Goal: Task Accomplishment & Management: Manage account settings

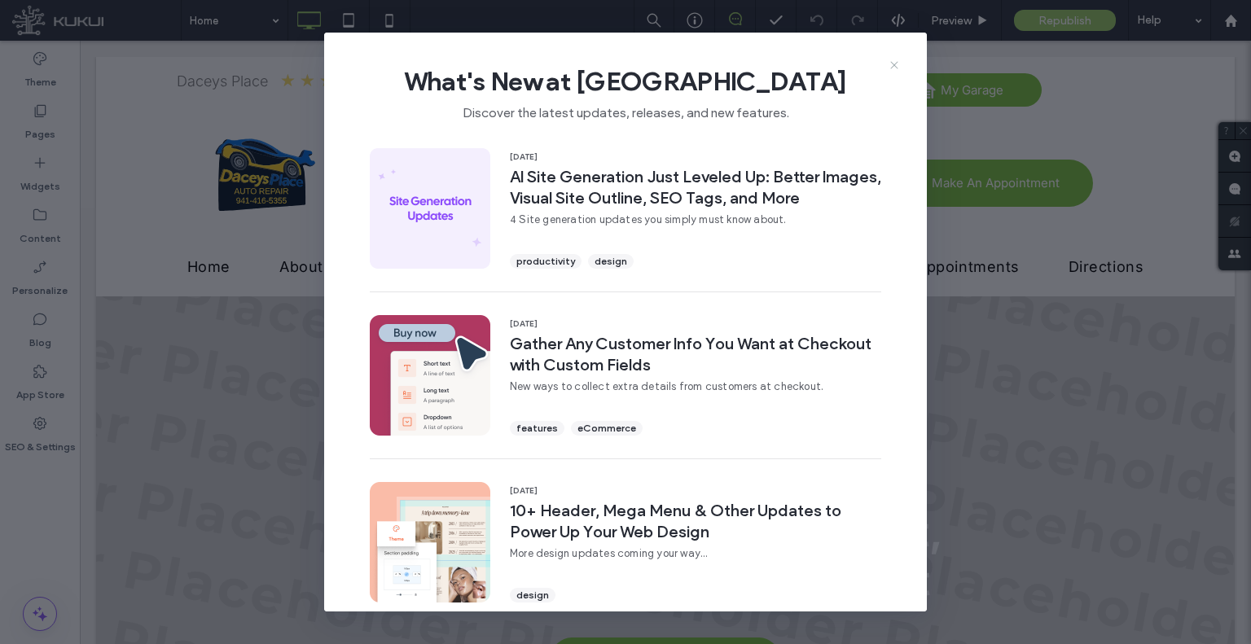
click at [897, 67] on icon at bounding box center [894, 65] width 13 height 13
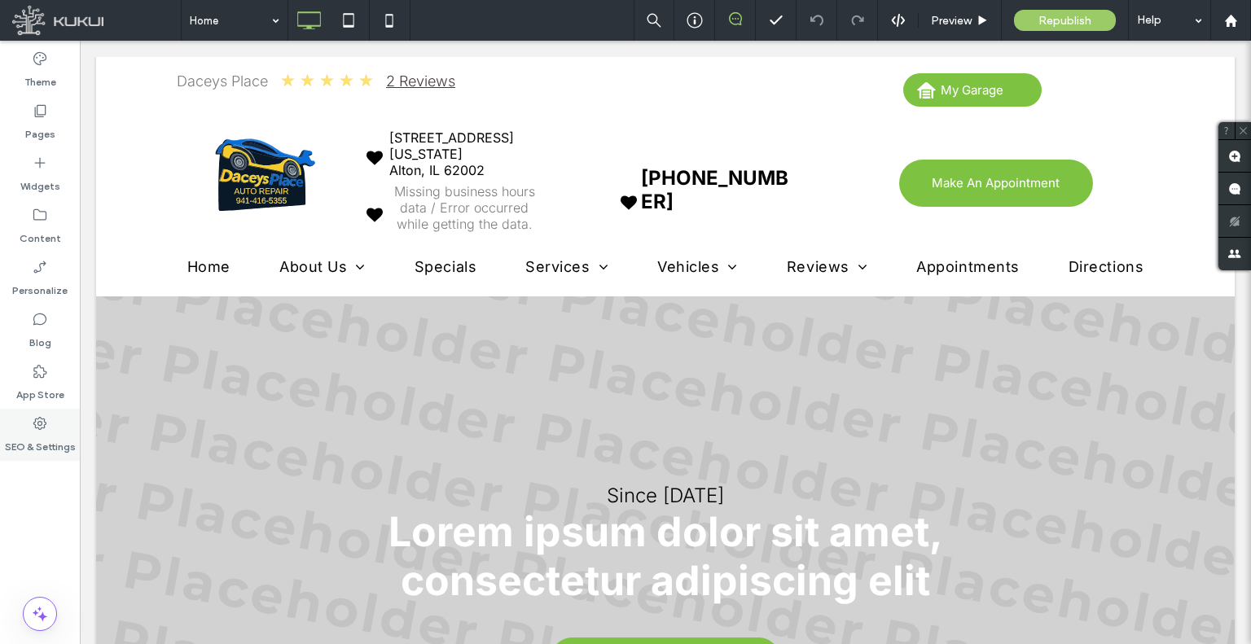
click at [55, 432] on label "SEO & Settings" at bounding box center [40, 443] width 71 height 23
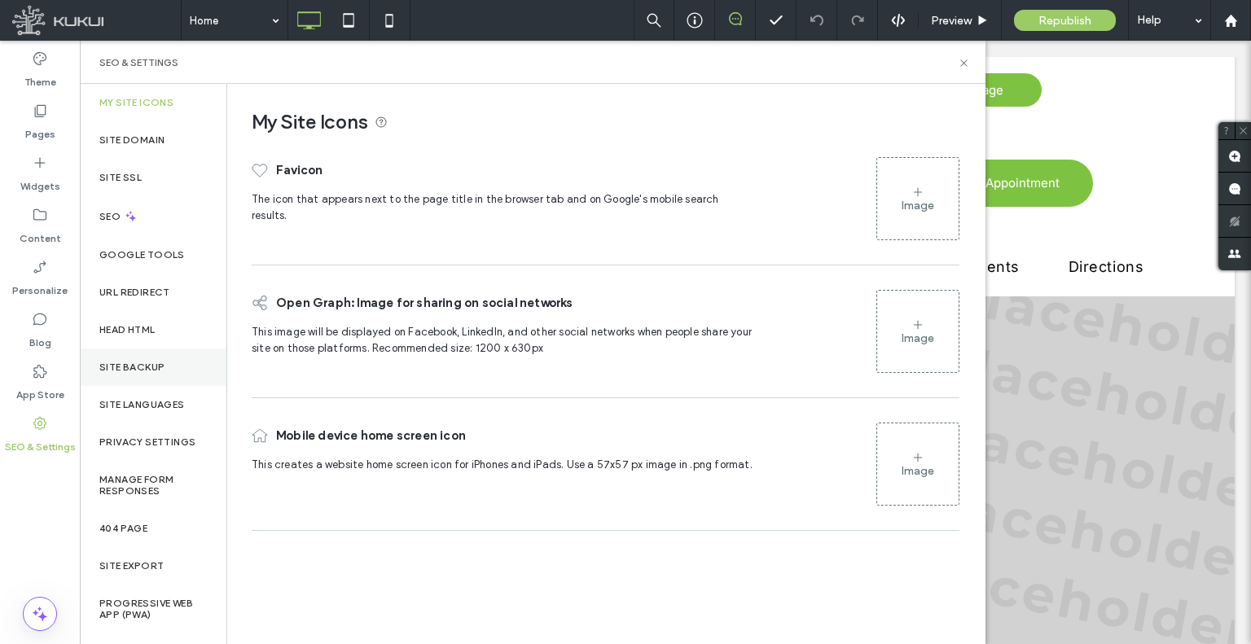
click at [157, 356] on div "Site Backup" at bounding box center [153, 367] width 147 height 37
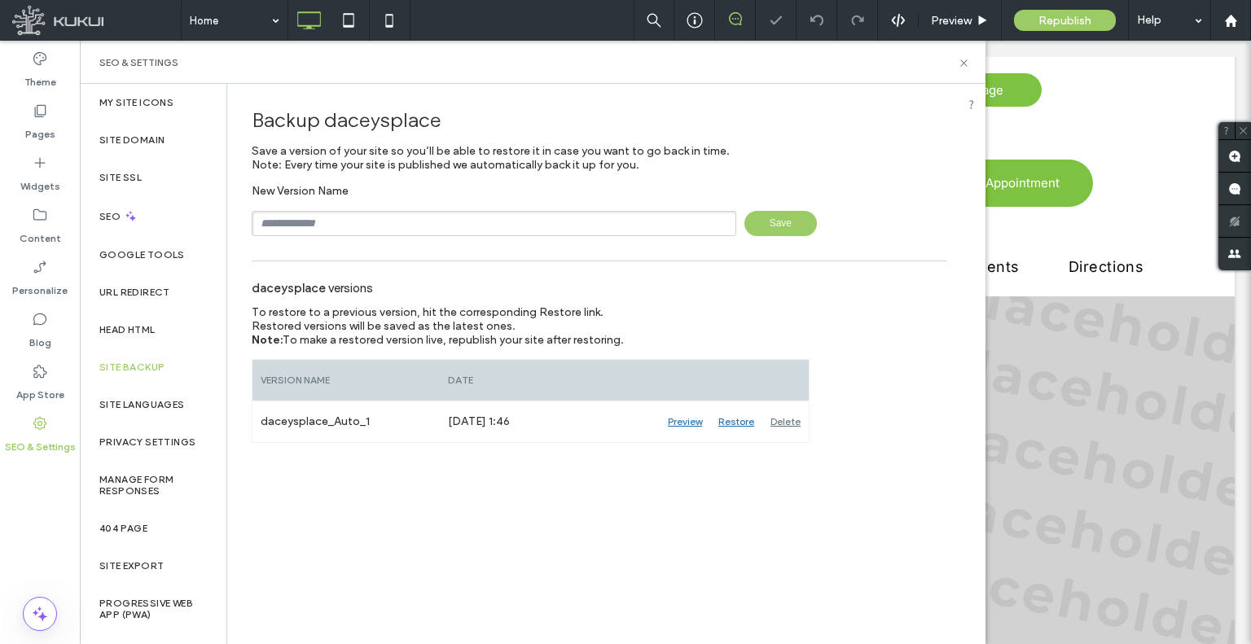
click at [423, 221] on input "text" at bounding box center [494, 223] width 484 height 25
type input "**********"
click at [812, 208] on div "**********" at bounding box center [599, 210] width 695 height 52
click at [792, 221] on span "Save" at bounding box center [780, 223] width 72 height 25
click at [41, 230] on label "Content" at bounding box center [41, 234] width 42 height 23
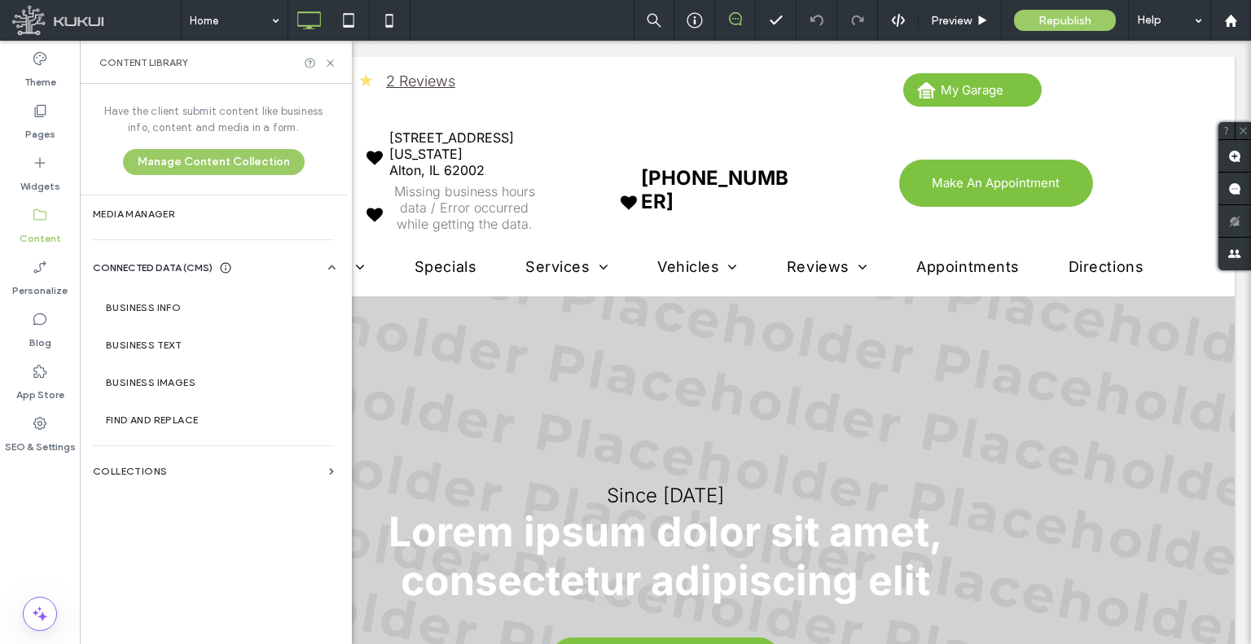
click at [192, 300] on section "Business Info" at bounding box center [217, 307] width 248 height 37
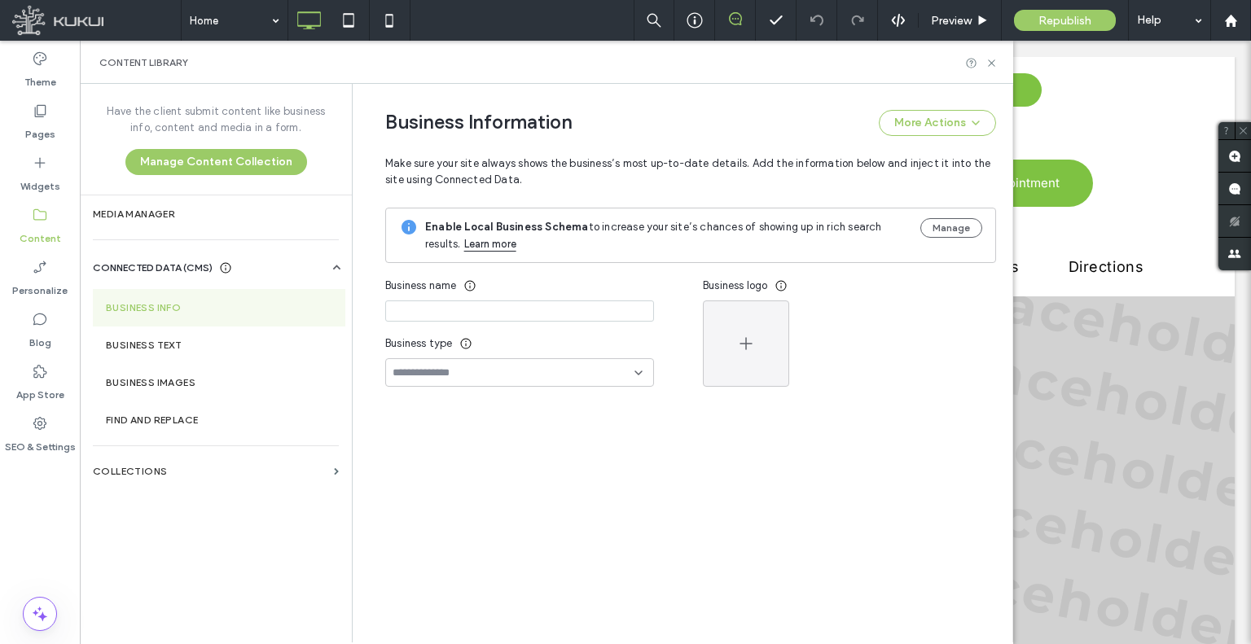
type input "**********"
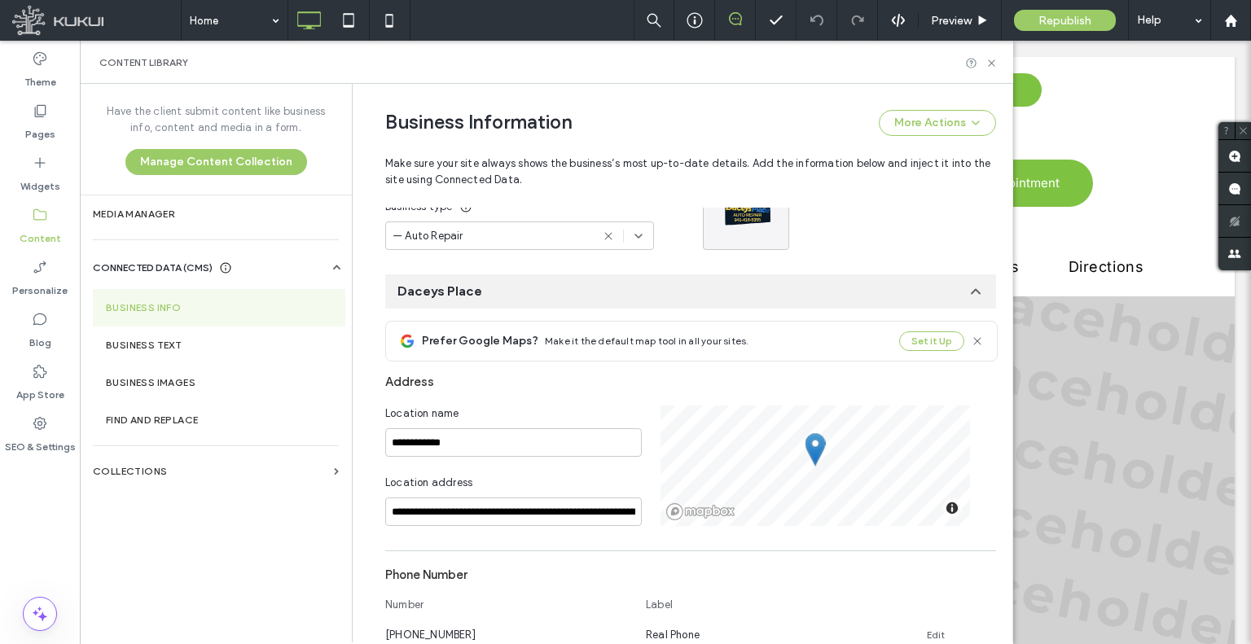
scroll to position [440, 0]
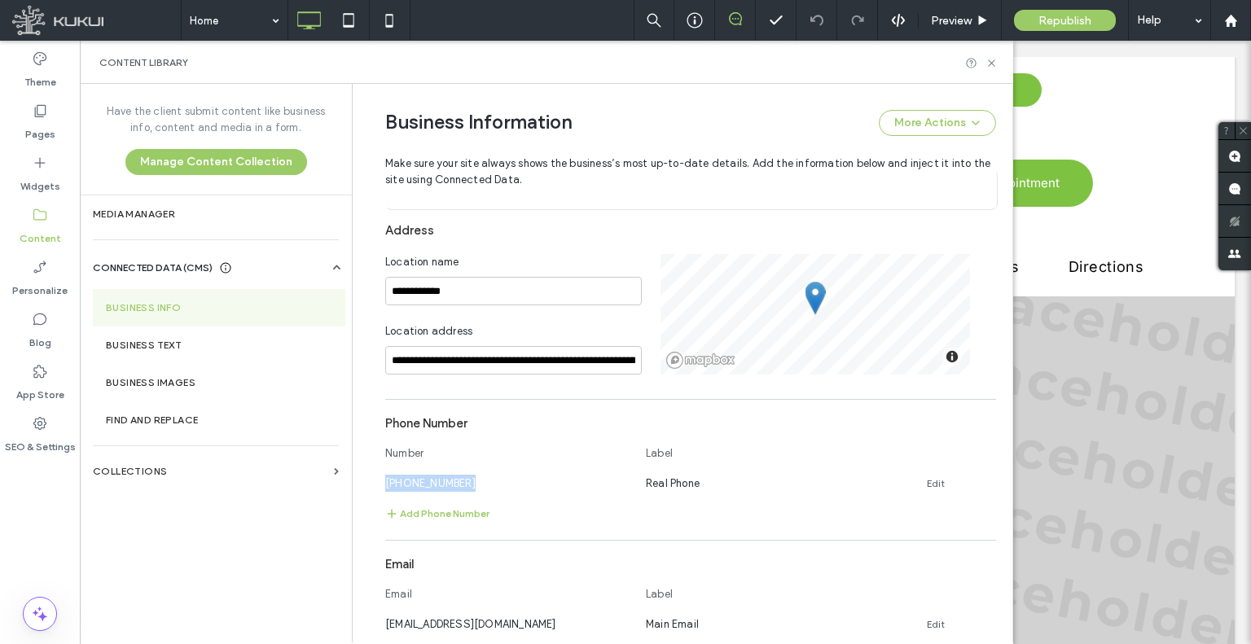
drag, startPoint x: 456, startPoint y: 486, endPoint x: 363, endPoint y: 484, distance: 92.8
click at [363, 484] on div "**********" at bounding box center [678, 378] width 635 height 1469
copy span "[PHONE_NUMBER]"
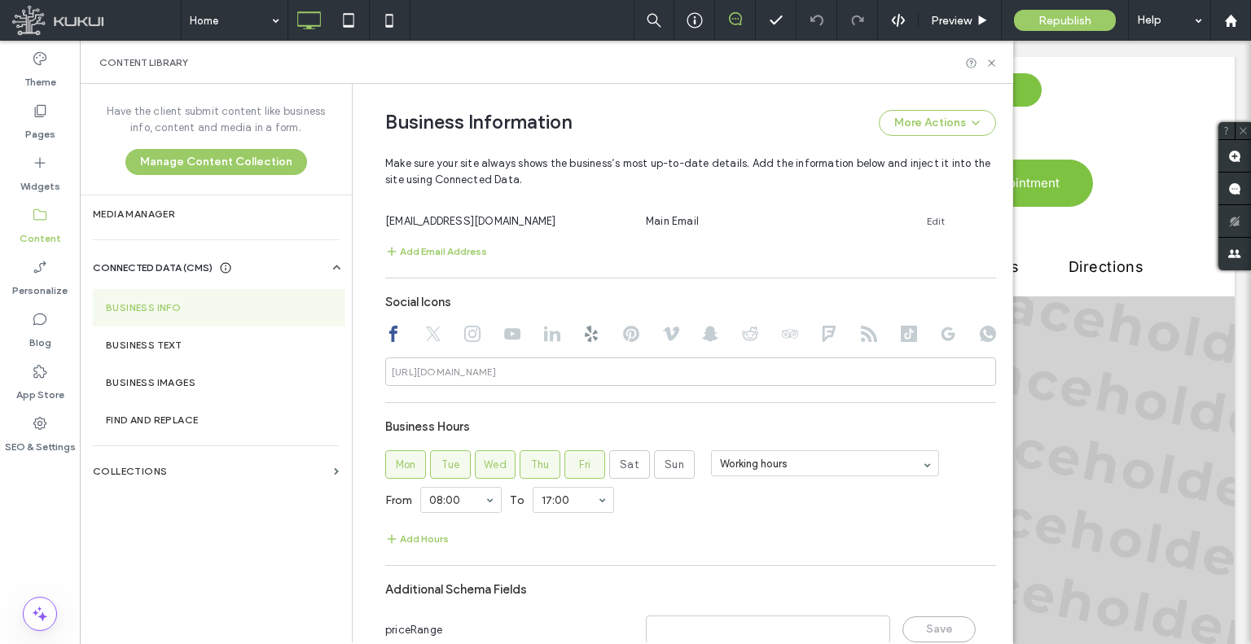
scroll to position [828, 0]
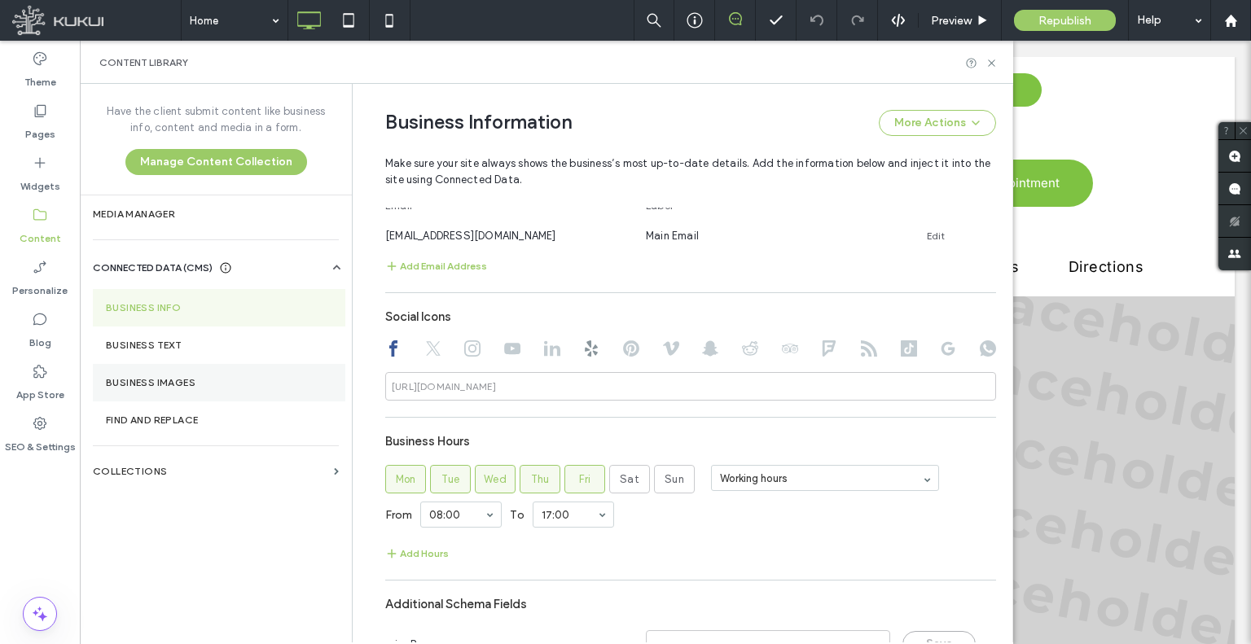
drag, startPoint x: 39, startPoint y: 437, endPoint x: 128, endPoint y: 384, distance: 103.8
click at [39, 437] on label "SEO & Settings" at bounding box center [40, 443] width 71 height 23
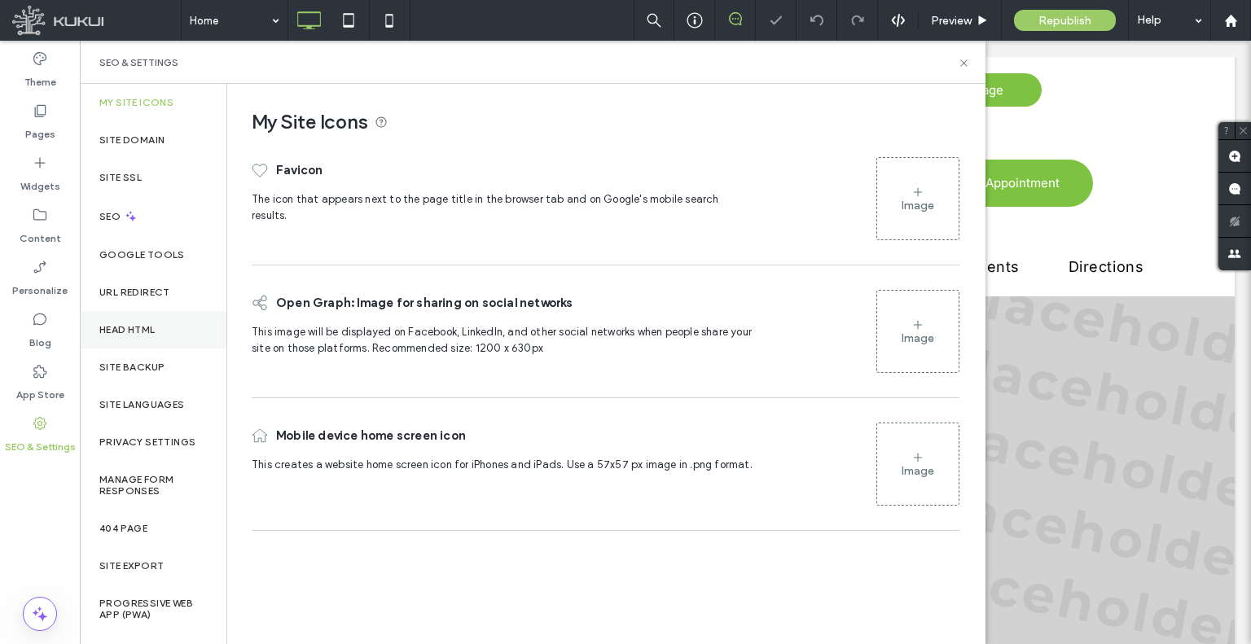
click at [150, 344] on div "Head HTML" at bounding box center [153, 329] width 147 height 37
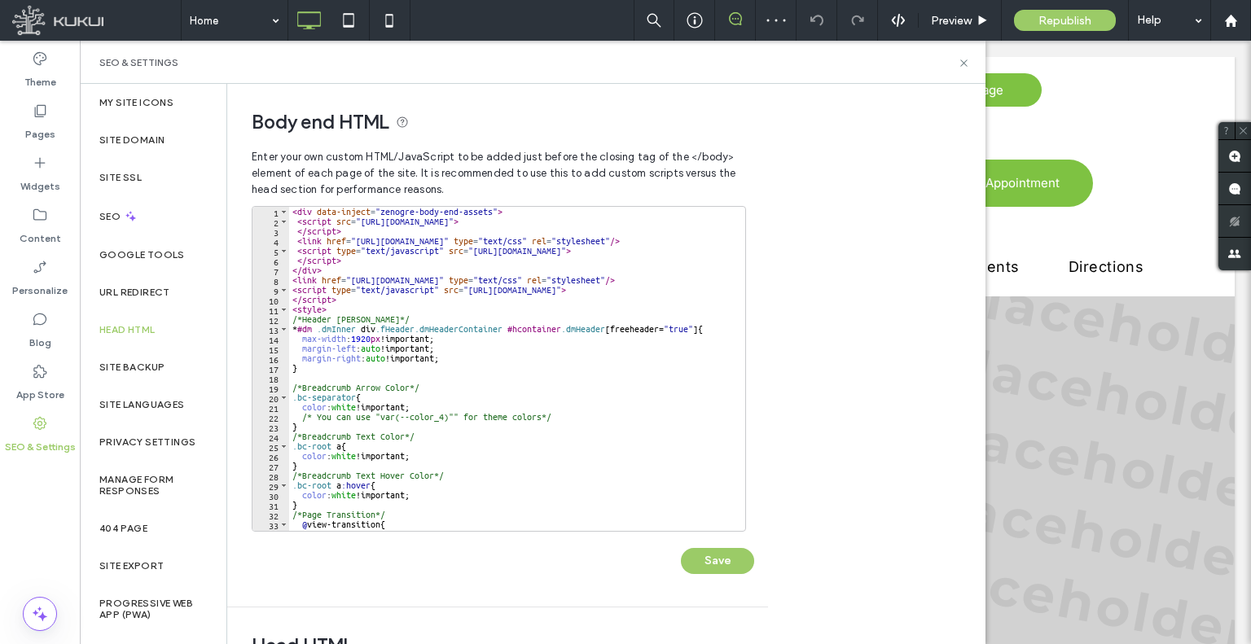
scroll to position [244, 0]
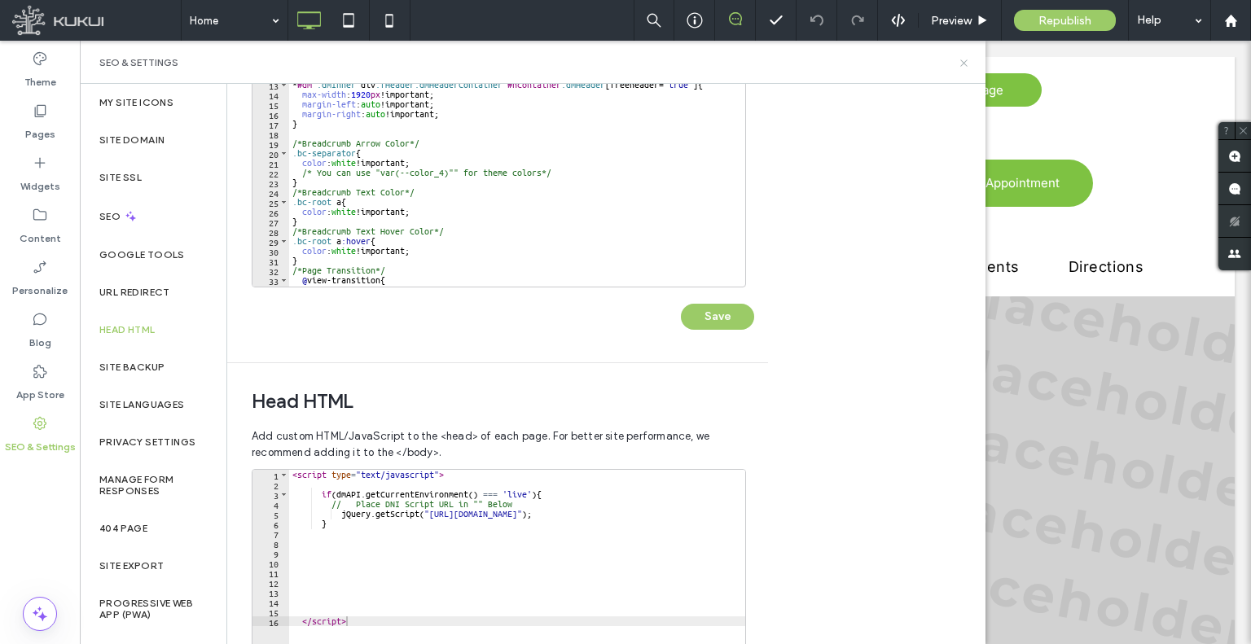
click at [958, 62] on icon at bounding box center [964, 63] width 12 height 12
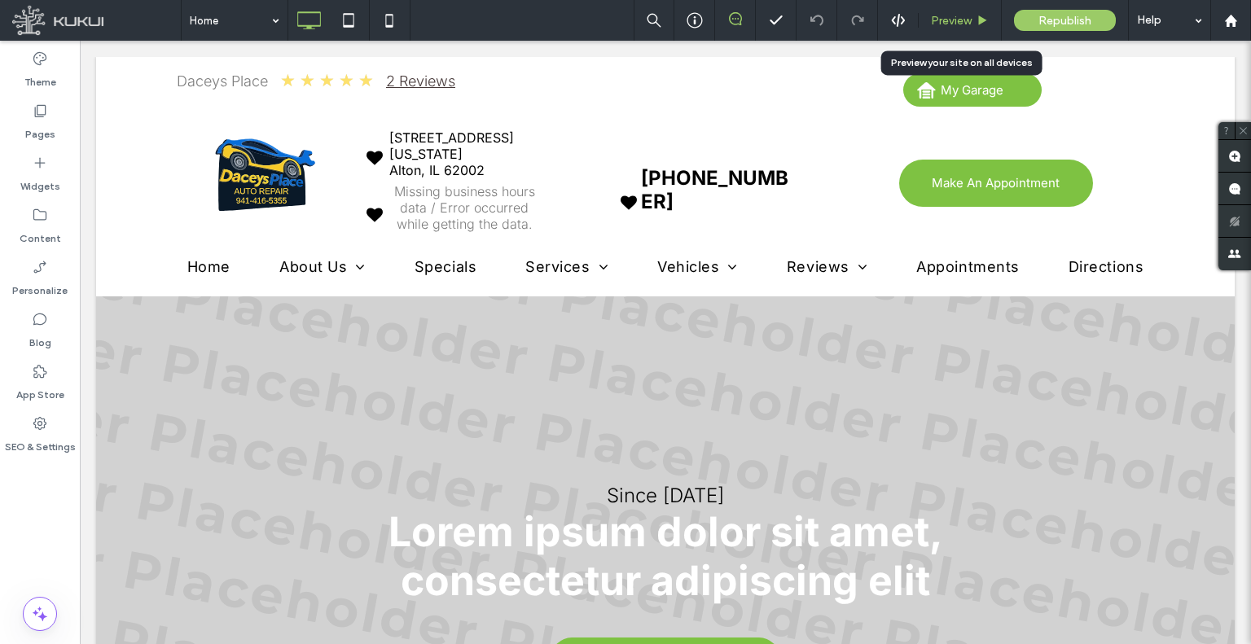
click at [962, 26] on span "Preview" at bounding box center [951, 21] width 41 height 14
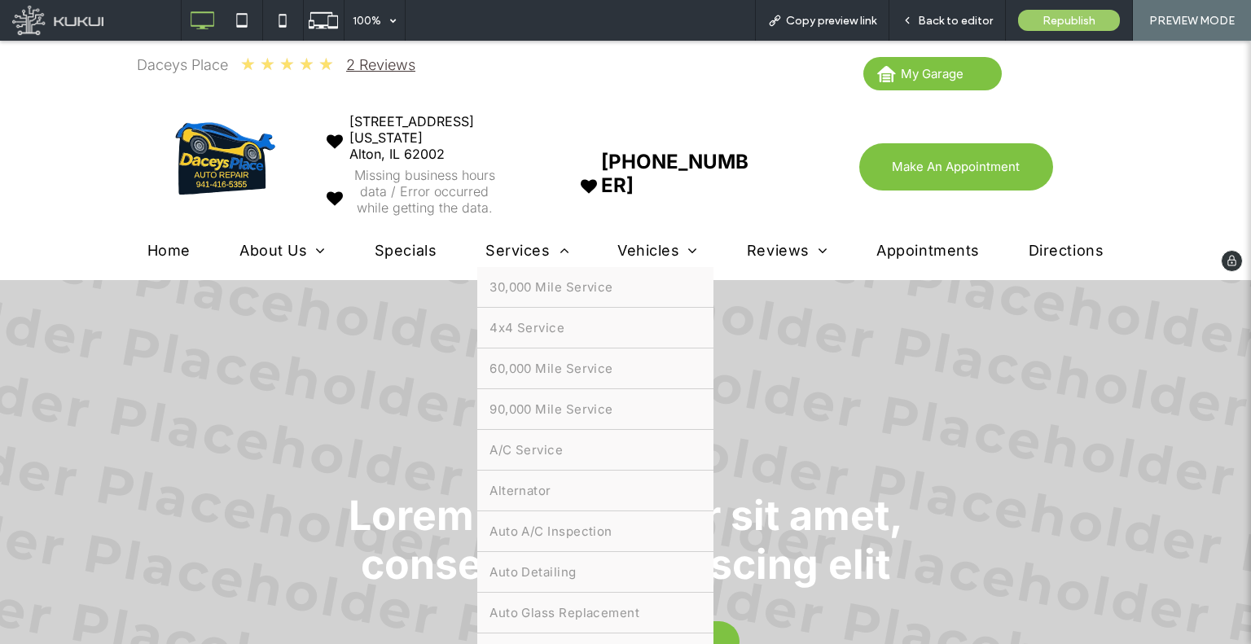
click at [511, 243] on span "Services" at bounding box center [526, 250] width 83 height 17
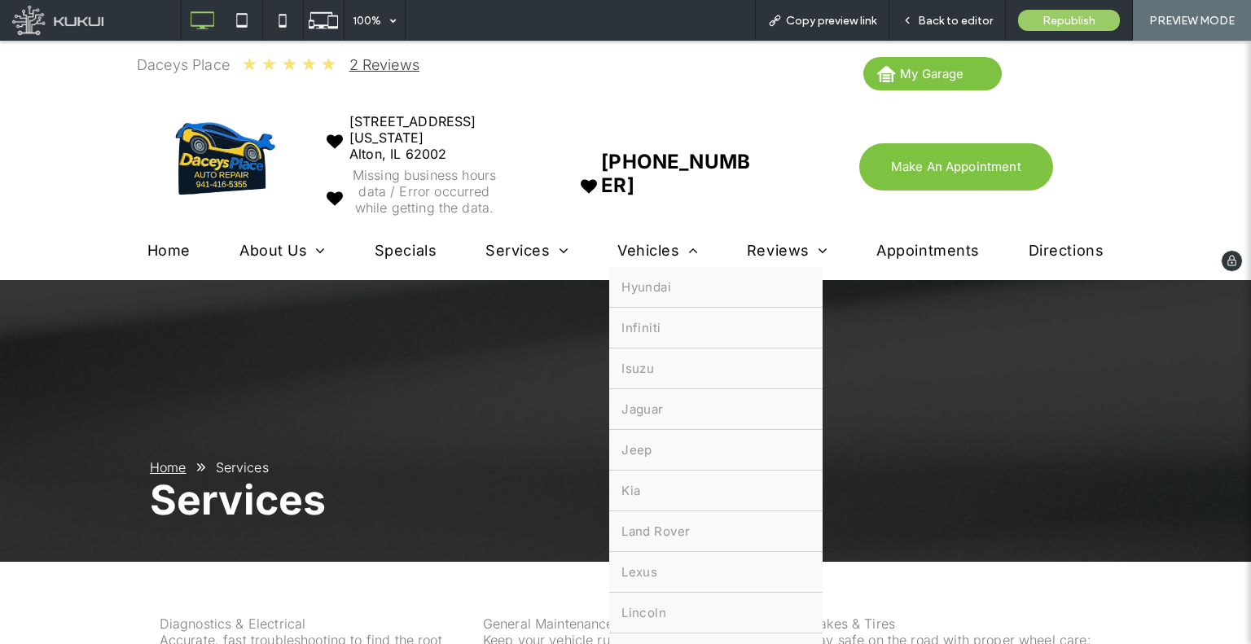
click at [617, 246] on span "Vehicles" at bounding box center [657, 250] width 81 height 17
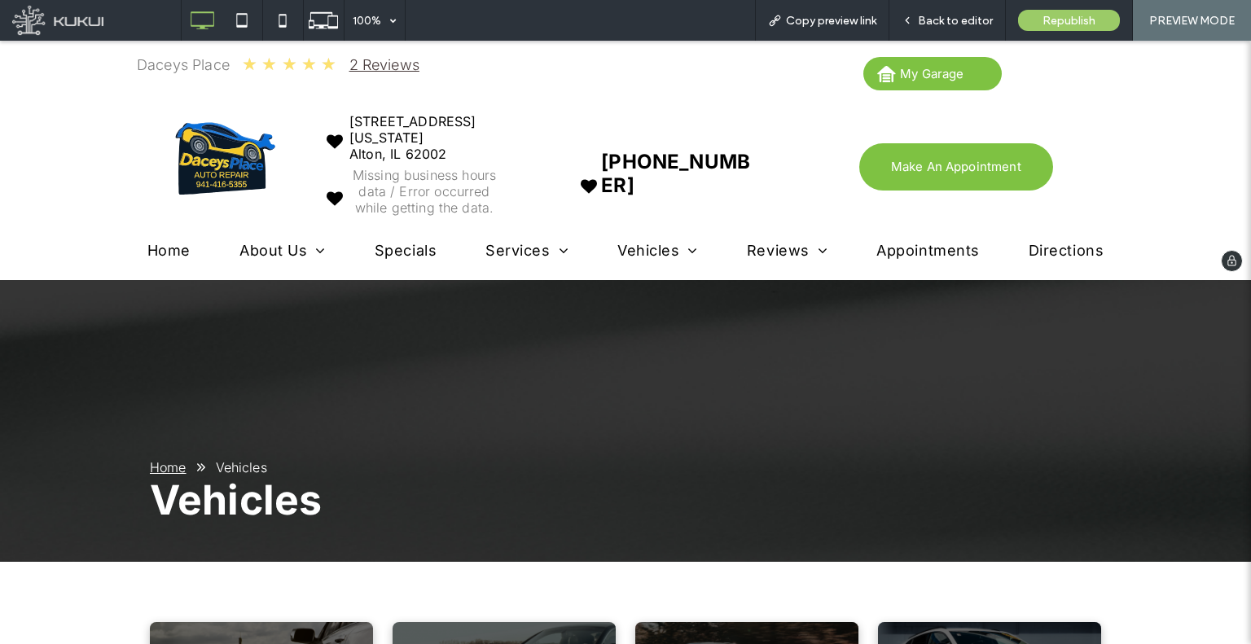
click at [404, 245] on span "Specials" at bounding box center [406, 250] width 62 height 17
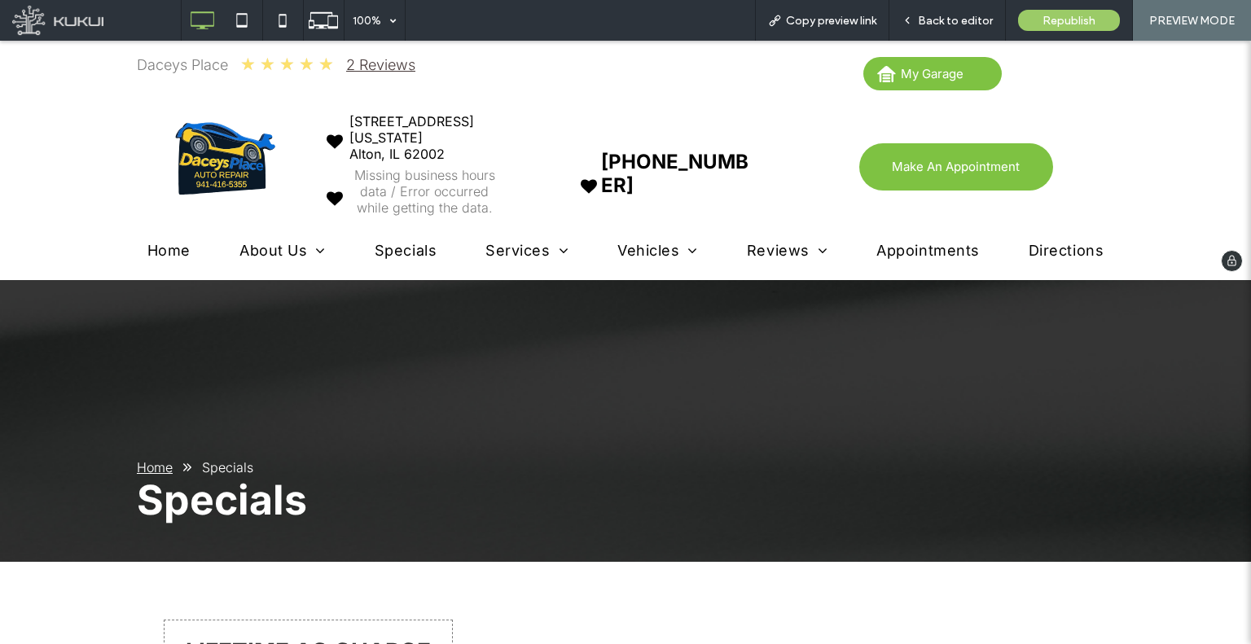
click at [921, 239] on nav "Home About Us Contact Us Specials Services 30,000 Mile Service 4x4 Service 60,0…" at bounding box center [625, 255] width 1251 height 37
click at [921, 243] on span "Appointments" at bounding box center [927, 250] width 103 height 17
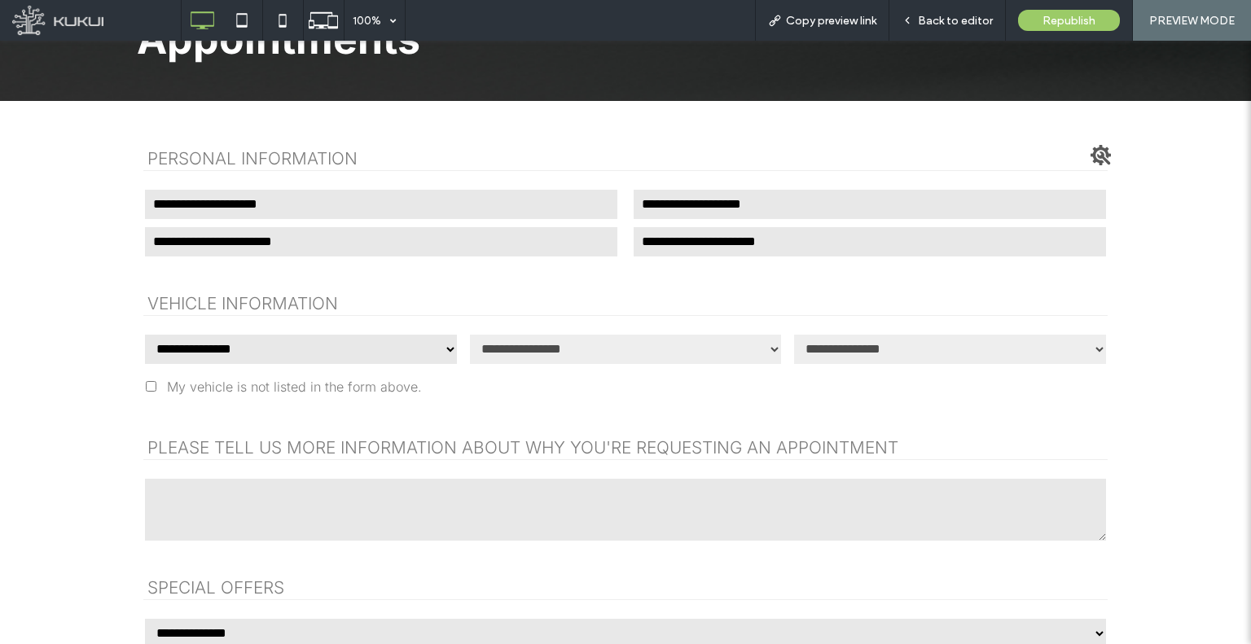
scroll to position [489, 0]
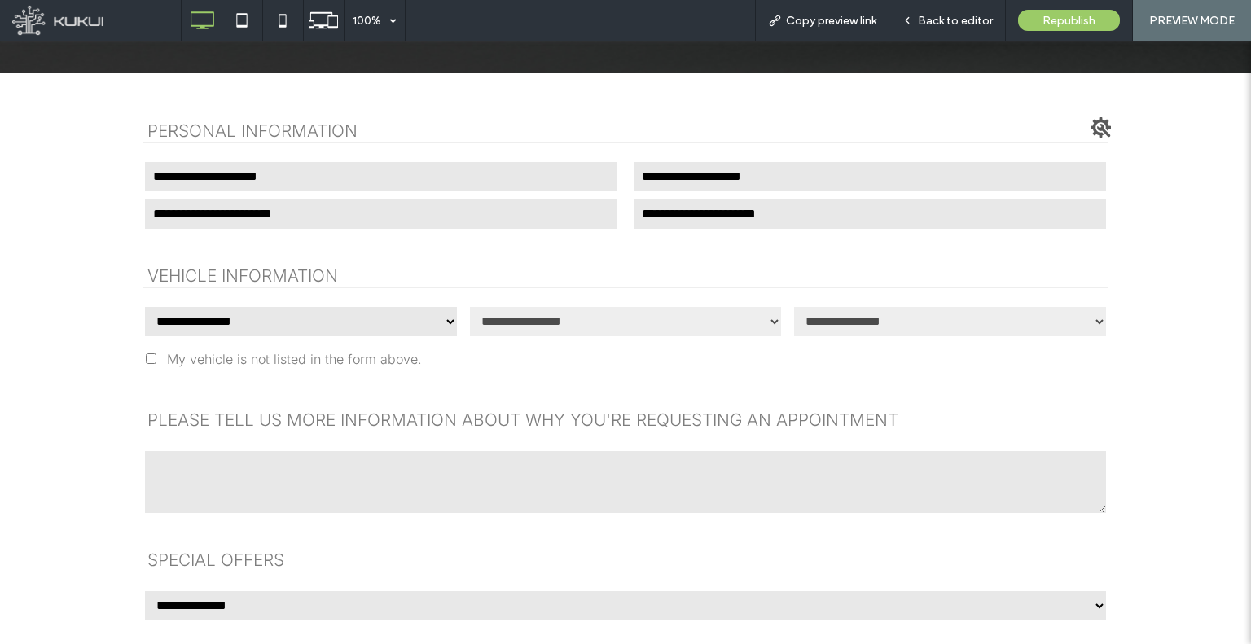
click at [253, 337] on div "**********" at bounding box center [300, 321] width 315 height 37
click at [249, 328] on select "**********" at bounding box center [300, 321] width 315 height 33
select select "**"
click at [143, 305] on select "**********" at bounding box center [300, 321] width 315 height 33
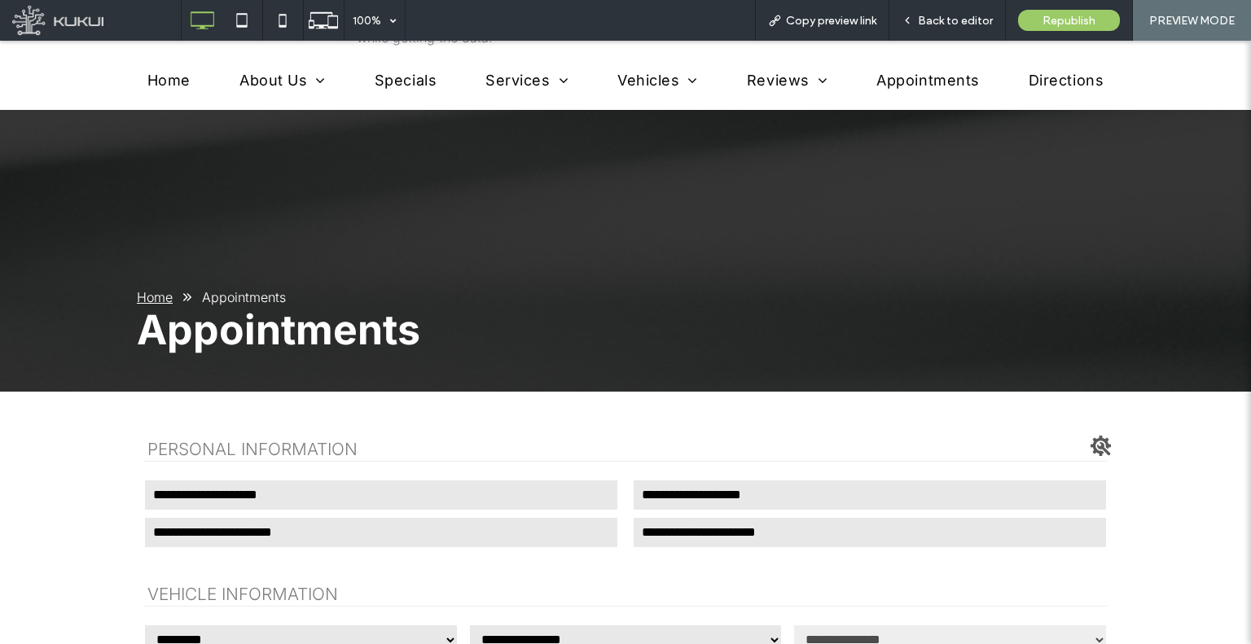
scroll to position [0, 0]
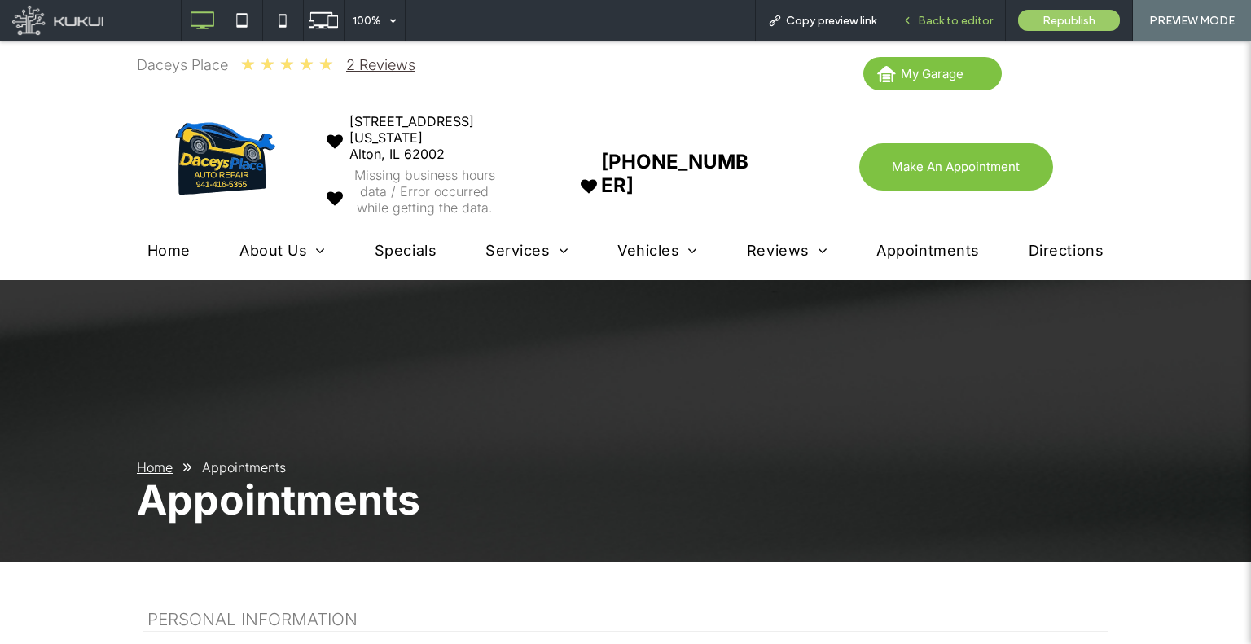
click at [958, 14] on span "Back to editor" at bounding box center [955, 21] width 75 height 14
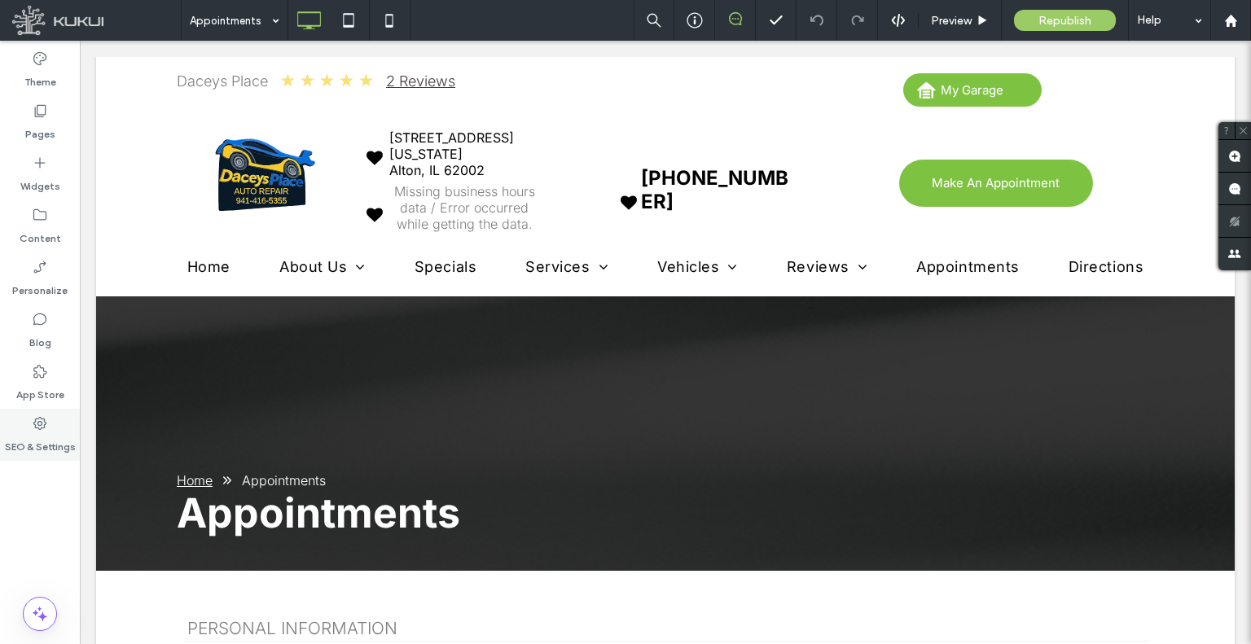
click at [61, 444] on label "SEO & Settings" at bounding box center [40, 443] width 71 height 23
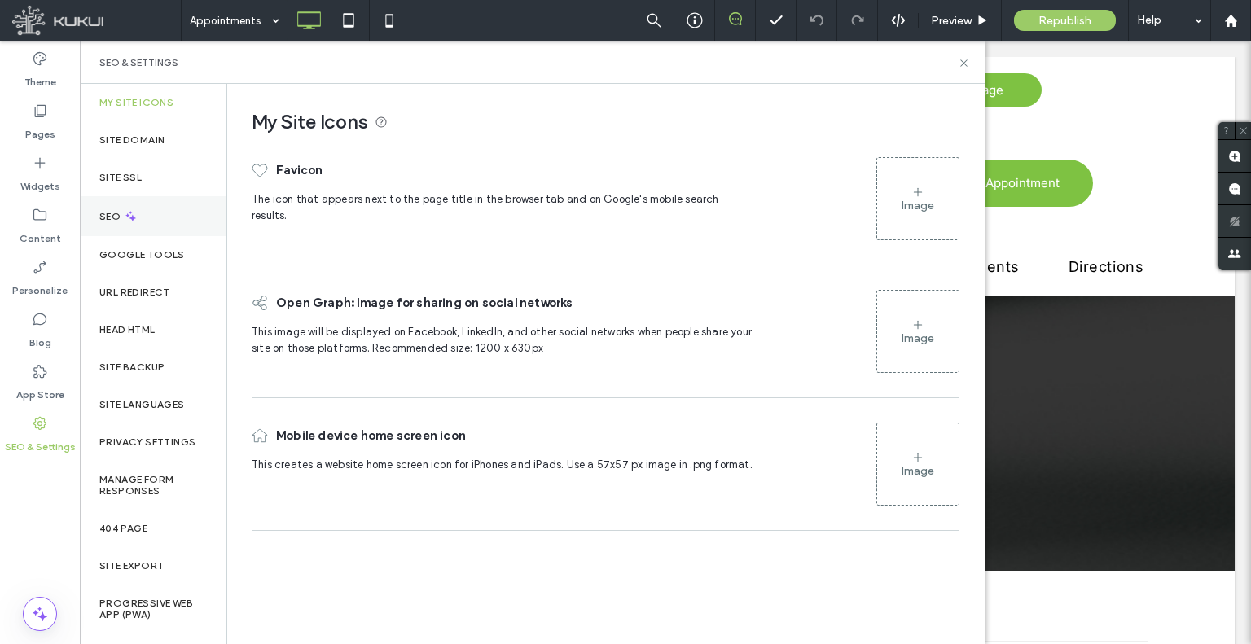
click at [147, 217] on div "SEO" at bounding box center [153, 216] width 147 height 40
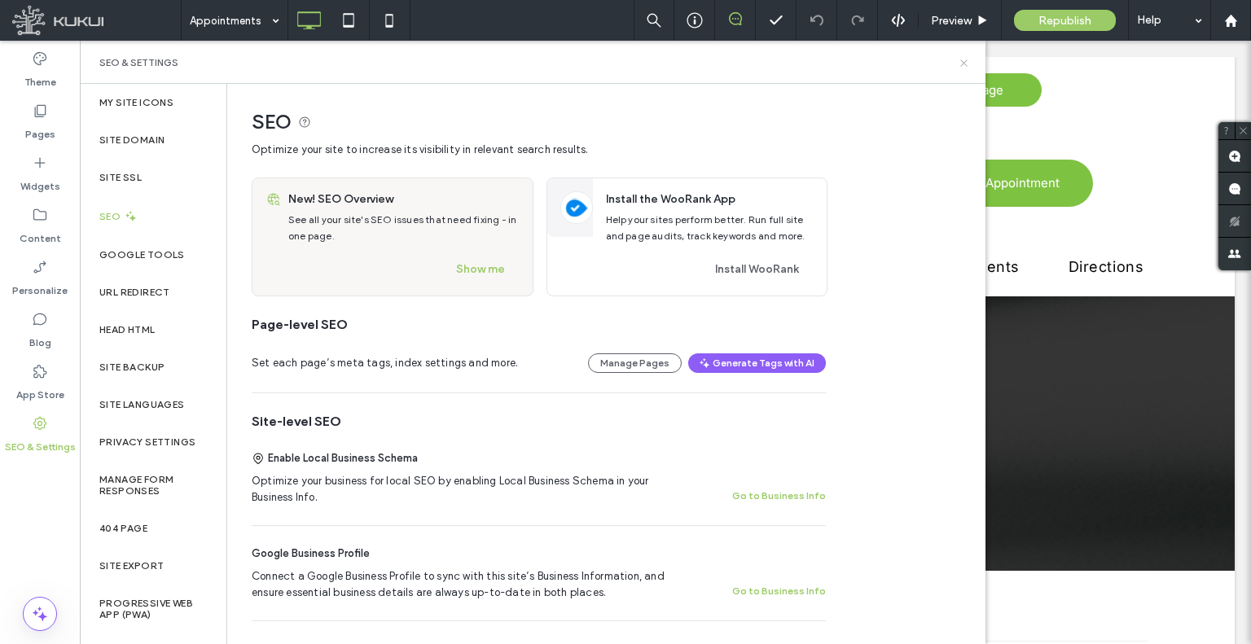
click at [962, 63] on icon at bounding box center [964, 63] width 12 height 12
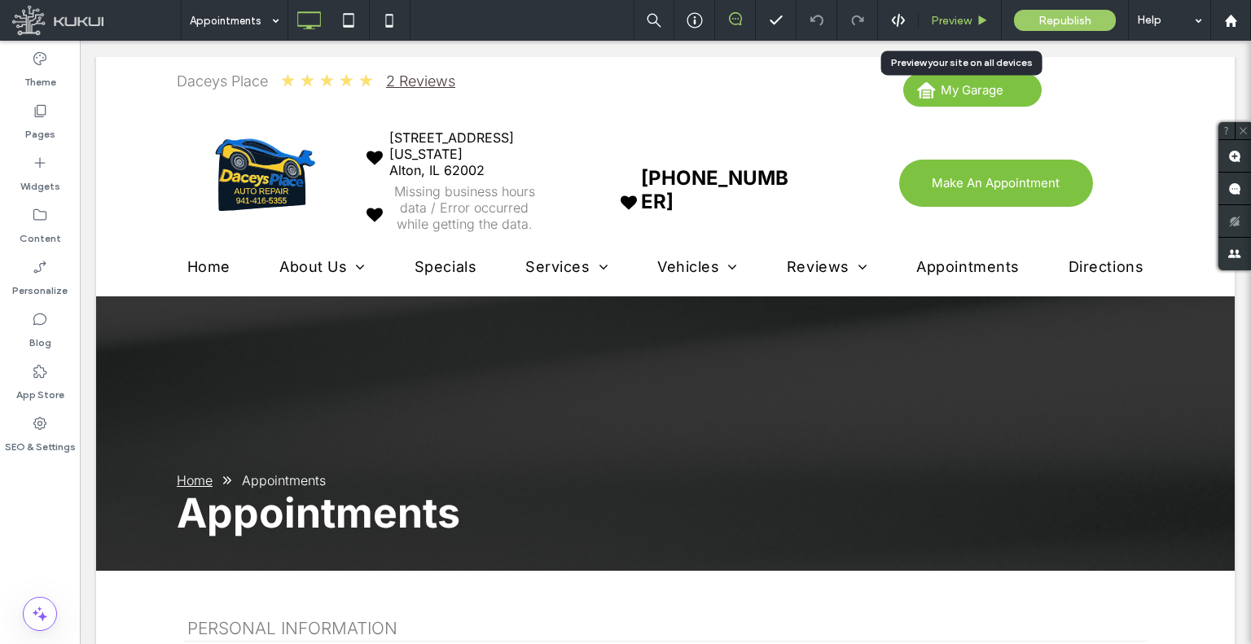
click at [961, 9] on div "Preview" at bounding box center [960, 20] width 83 height 41
click at [943, 20] on span "Preview" at bounding box center [951, 21] width 41 height 14
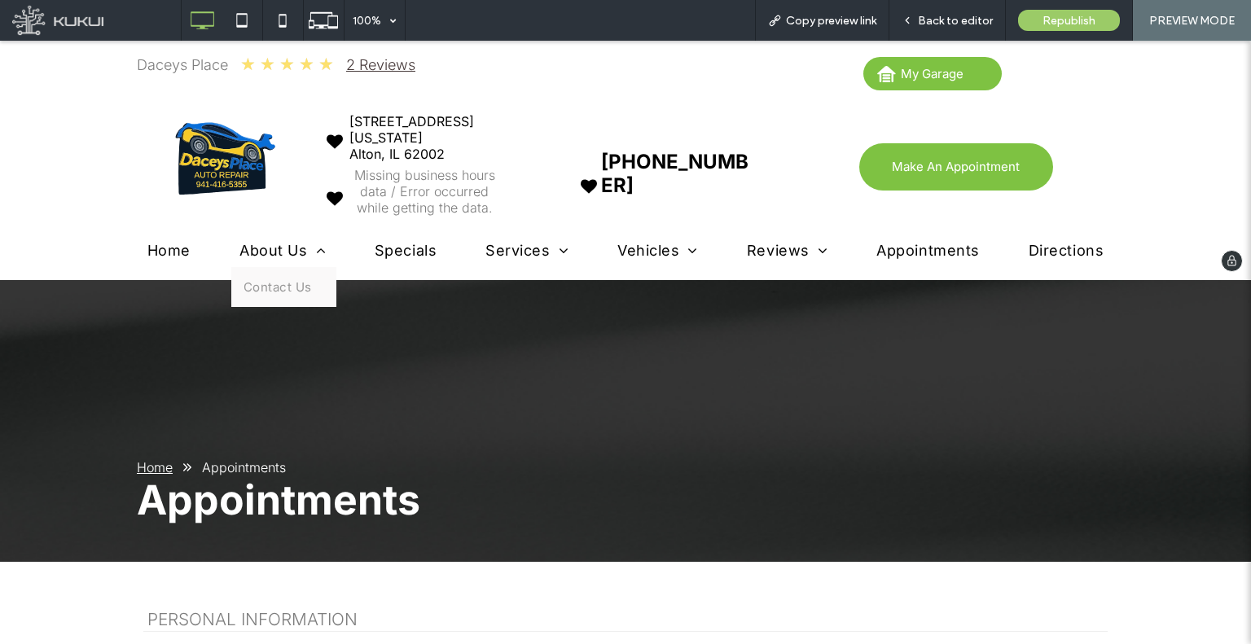
click at [239, 247] on span "About Us" at bounding box center [282, 250] width 86 height 17
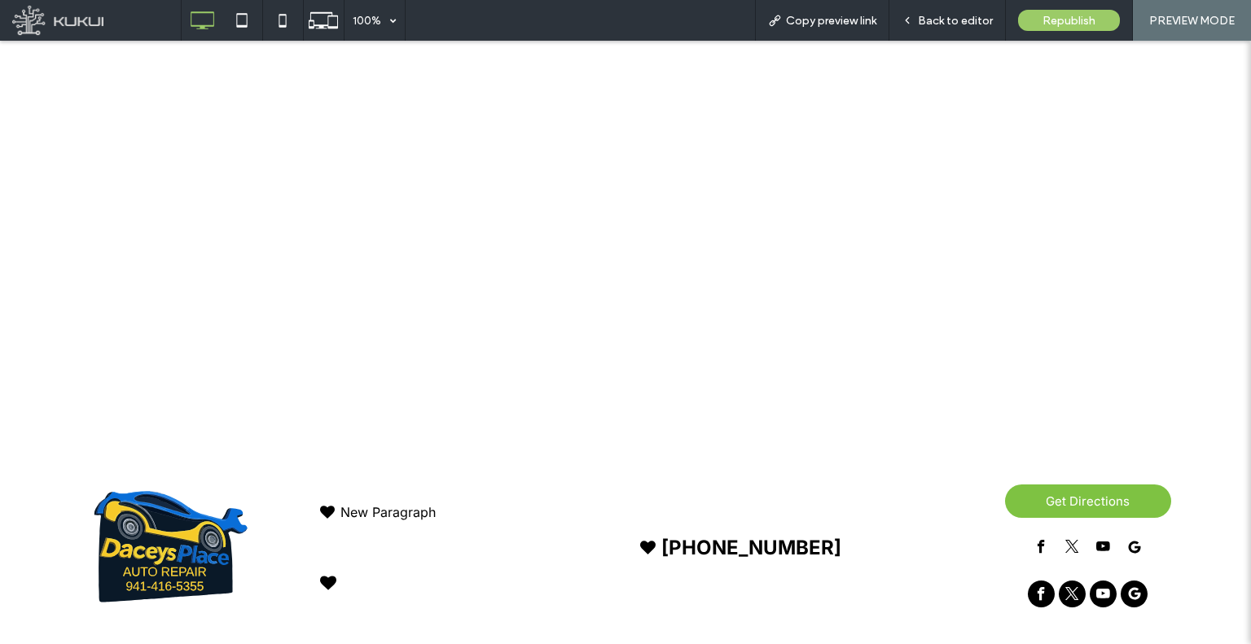
scroll to position [570, 0]
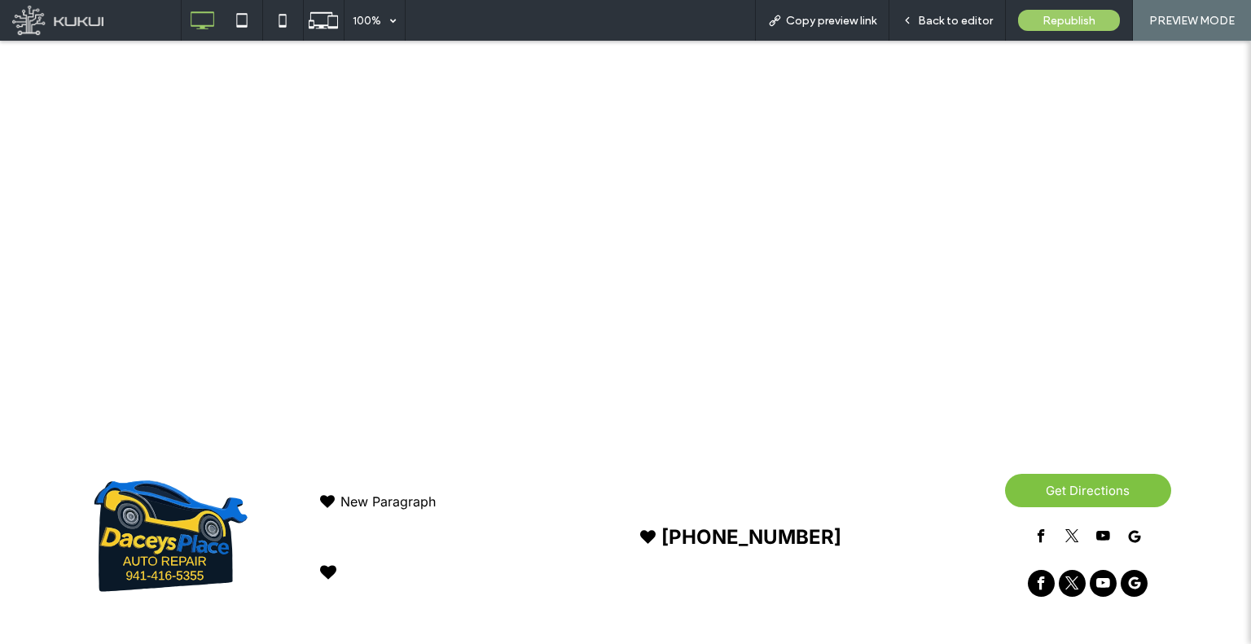
drag, startPoint x: 176, startPoint y: 122, endPoint x: 603, endPoint y: 189, distance: 431.9
click at [528, 235] on div at bounding box center [625, 204] width 977 height 342
click at [944, 17] on span "Back to editor" at bounding box center [955, 21] width 75 height 14
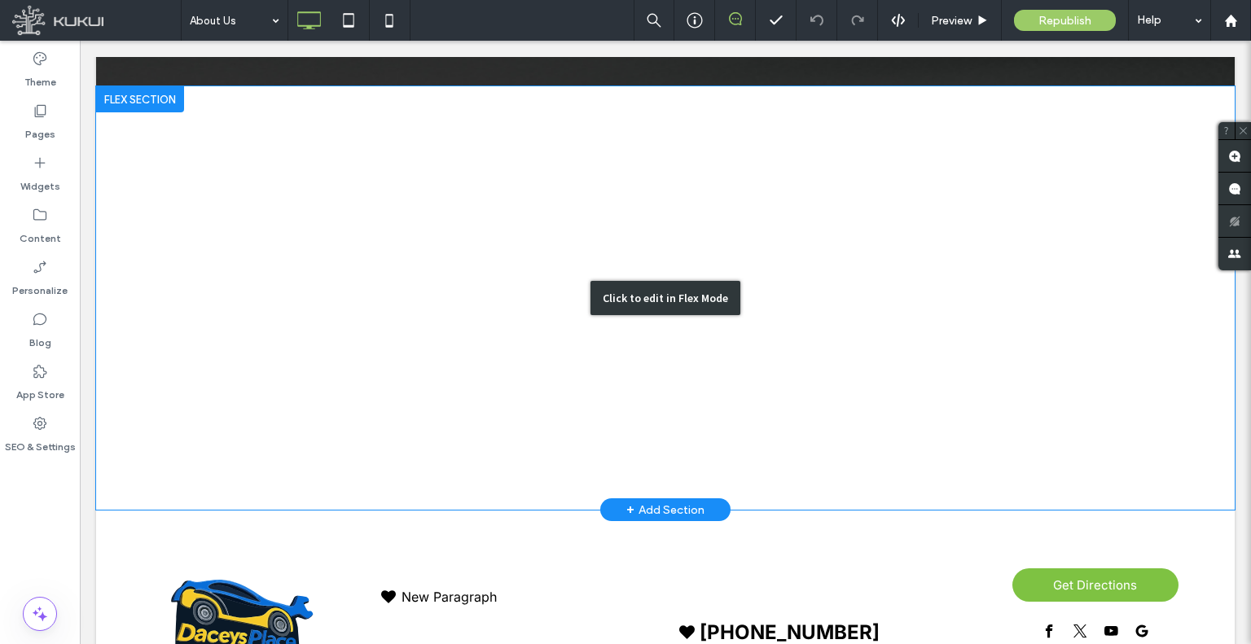
scroll to position [407, 0]
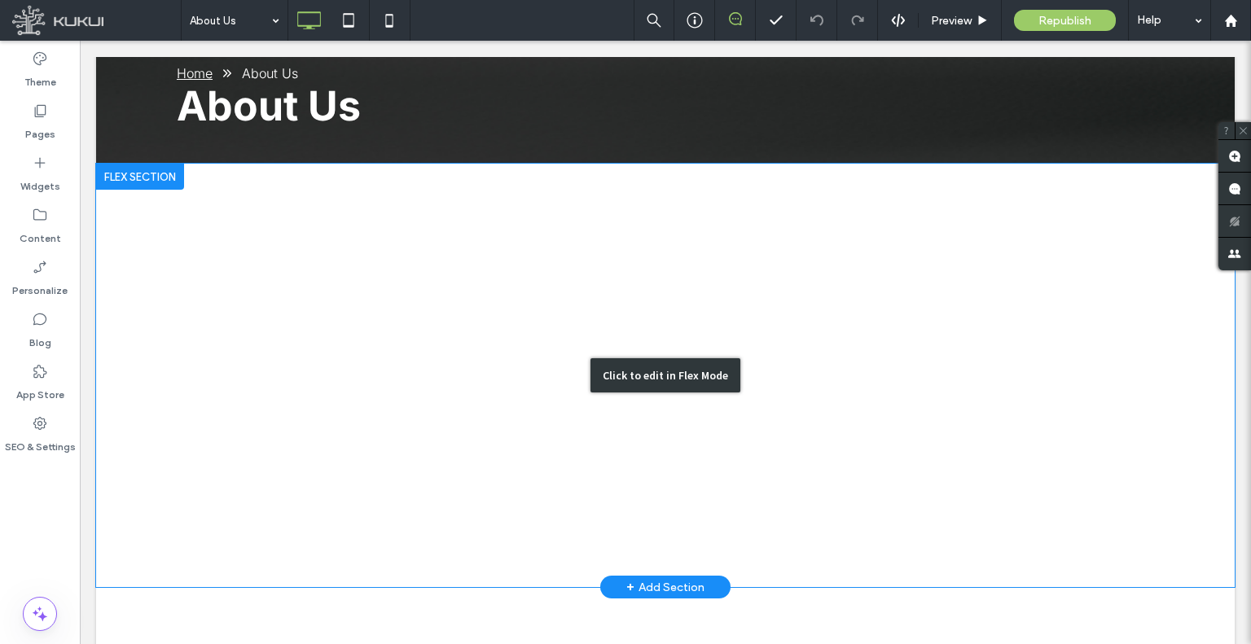
click at [280, 292] on div "Click to edit in Flex Mode" at bounding box center [665, 375] width 1138 height 423
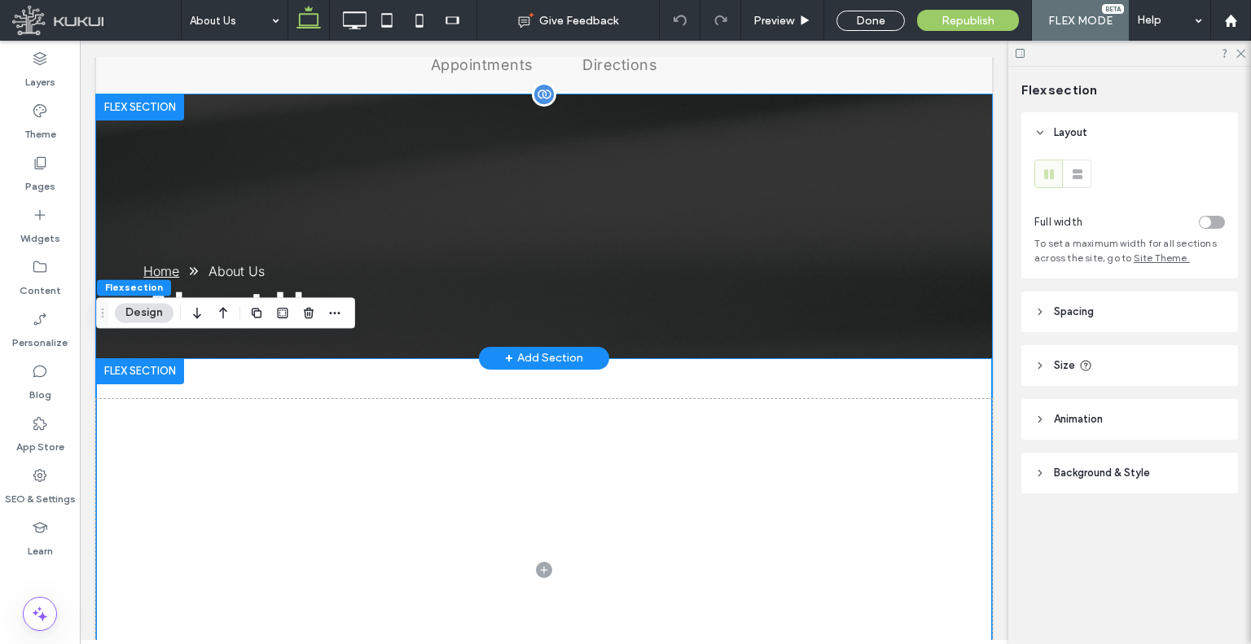
scroll to position [0, 0]
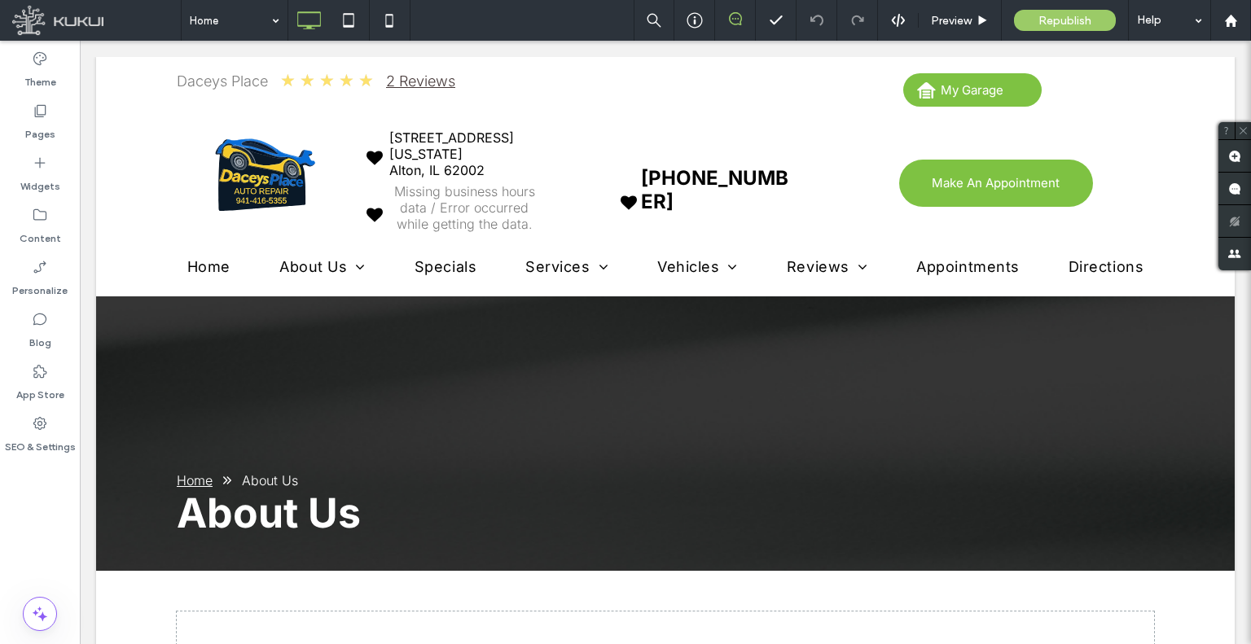
click at [205, 54] on div at bounding box center [625, 322] width 1251 height 644
